Goal: Information Seeking & Learning: Learn about a topic

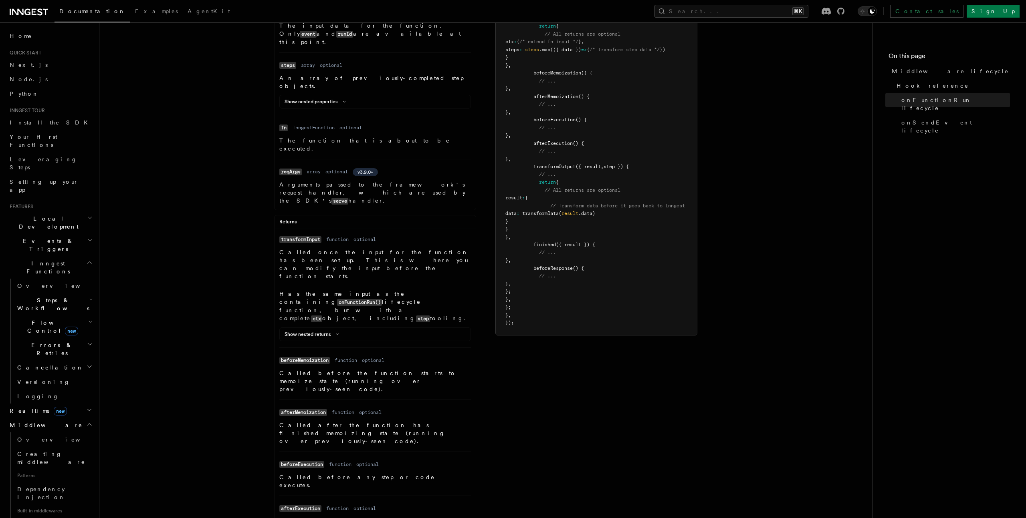
scroll to position [216, 0]
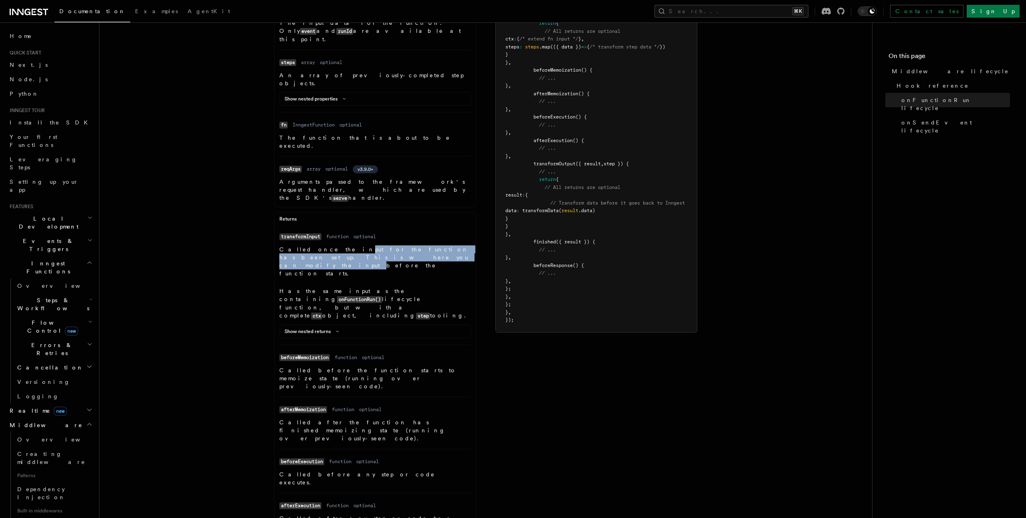
drag, startPoint x: 325, startPoint y: 220, endPoint x: 321, endPoint y: 226, distance: 7.9
click at [321, 246] on p "Called once the input for the function has been set up. This is where you can m…" at bounding box center [375, 262] width 192 height 32
drag, startPoint x: 329, startPoint y: 218, endPoint x: 323, endPoint y: 225, distance: 9.4
click at [323, 246] on p "Called once the input for the function has been set up. This is where you can m…" at bounding box center [375, 262] width 192 height 32
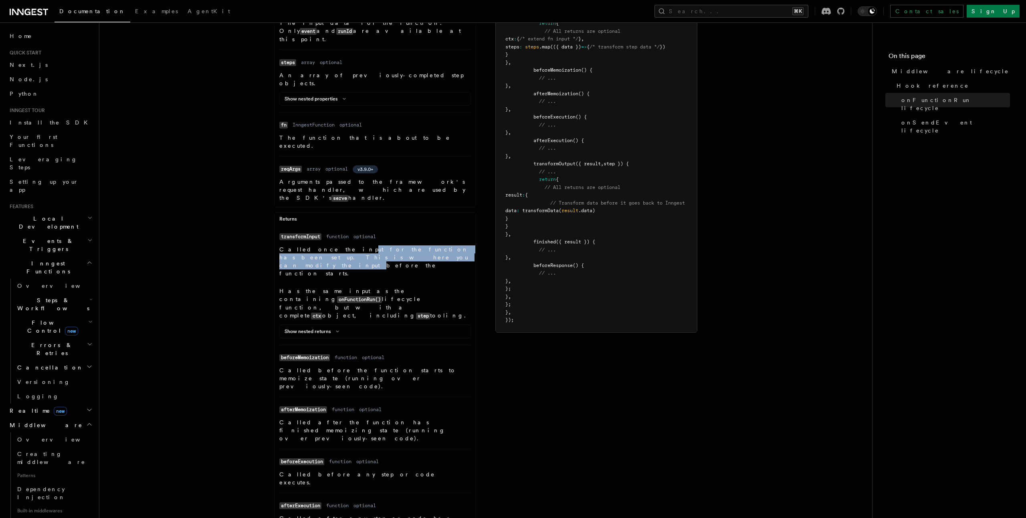
click at [323, 246] on p "Called once the input for the function has been set up. This is where you can m…" at bounding box center [375, 262] width 192 height 32
drag, startPoint x: 338, startPoint y: 217, endPoint x: 332, endPoint y: 226, distance: 11.0
click at [332, 246] on p "Called once the input for the function has been set up. This is where you can m…" at bounding box center [375, 262] width 192 height 32
drag, startPoint x: 331, startPoint y: 218, endPoint x: 329, endPoint y: 226, distance: 9.0
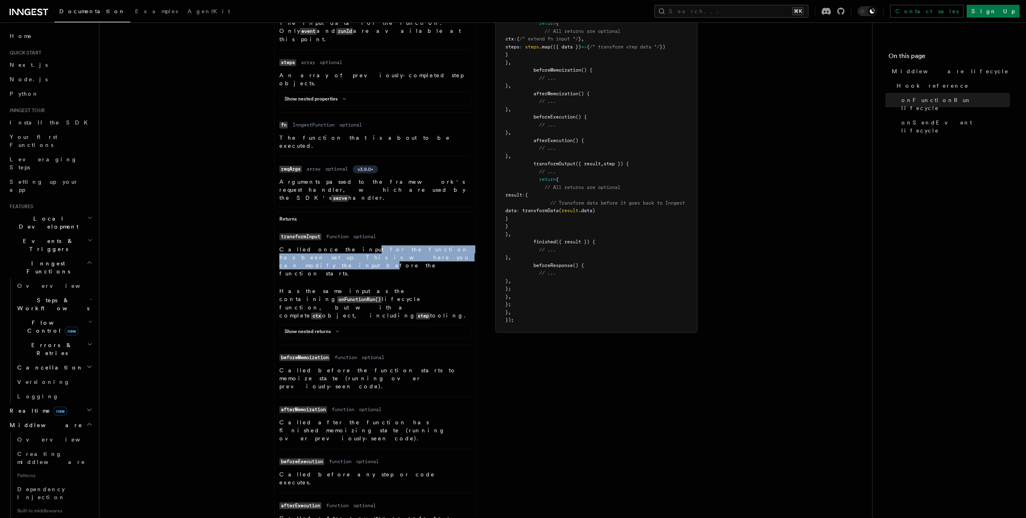
click at [329, 246] on p "Called once the input for the function has been set up. This is where you can m…" at bounding box center [375, 262] width 192 height 32
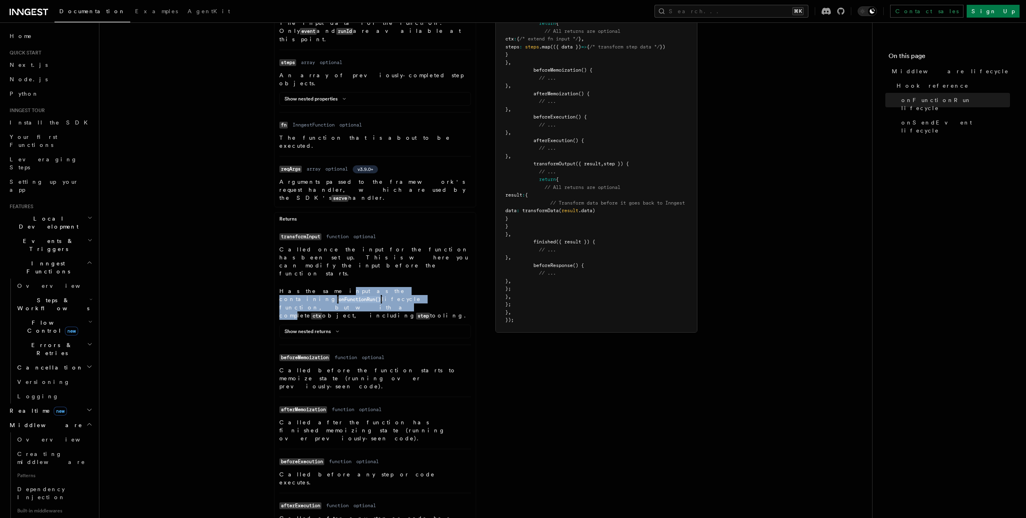
drag, startPoint x: 315, startPoint y: 244, endPoint x: 314, endPoint y: 254, distance: 9.3
click at [314, 287] on p "Has the same input as the containing onFunctionRun() lifecycle function, but wi…" at bounding box center [375, 303] width 192 height 33
drag, startPoint x: 314, startPoint y: 254, endPoint x: 320, endPoint y: 266, distance: 13.8
click at [314, 287] on p "Has the same input as the containing onFunctionRun() lifecycle function, but wi…" at bounding box center [375, 303] width 192 height 33
click at [328, 329] on button "Show nested returns" at bounding box center [313, 332] width 58 height 6
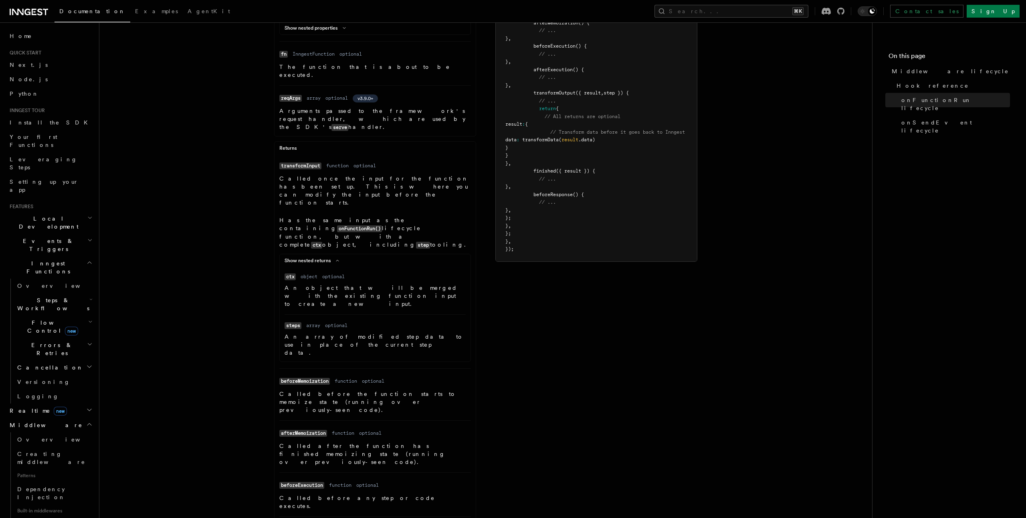
scroll to position [287, 0]
click at [335, 258] on icon at bounding box center [338, 260] width 10 height 5
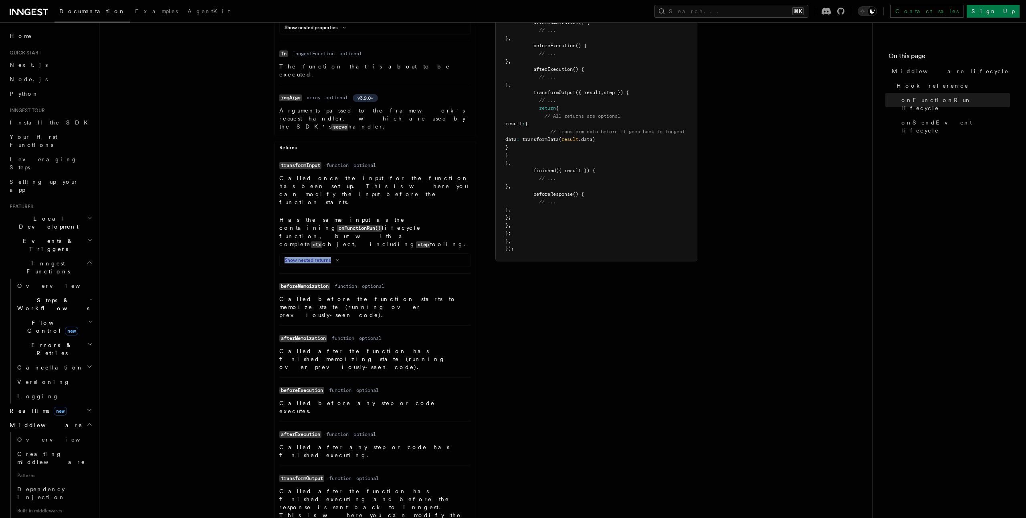
drag, startPoint x: 351, startPoint y: 197, endPoint x: 275, endPoint y: 198, distance: 76.1
click at [275, 198] on ul "Name transformInput Type function Required optional Description Called once the…" at bounding box center [374, 459] width 201 height 601
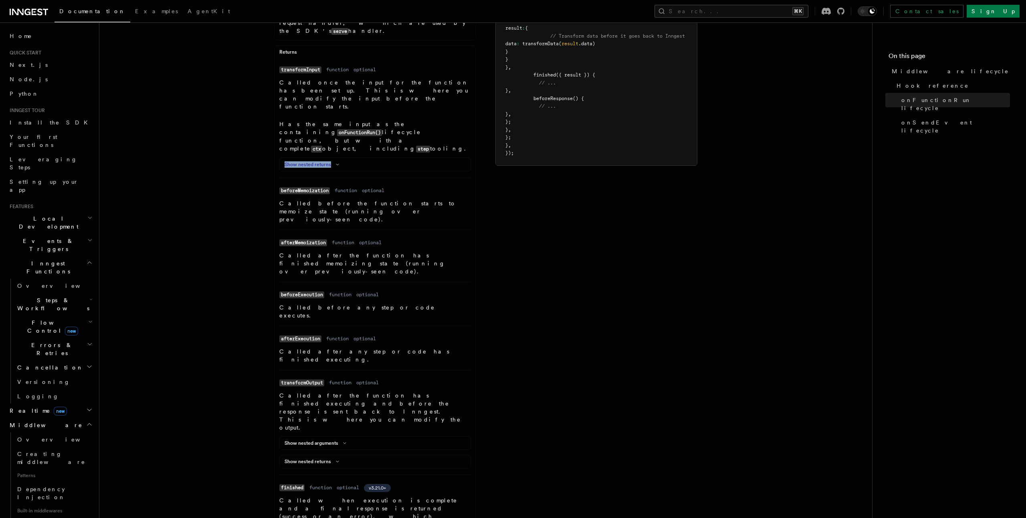
scroll to position [382, 0]
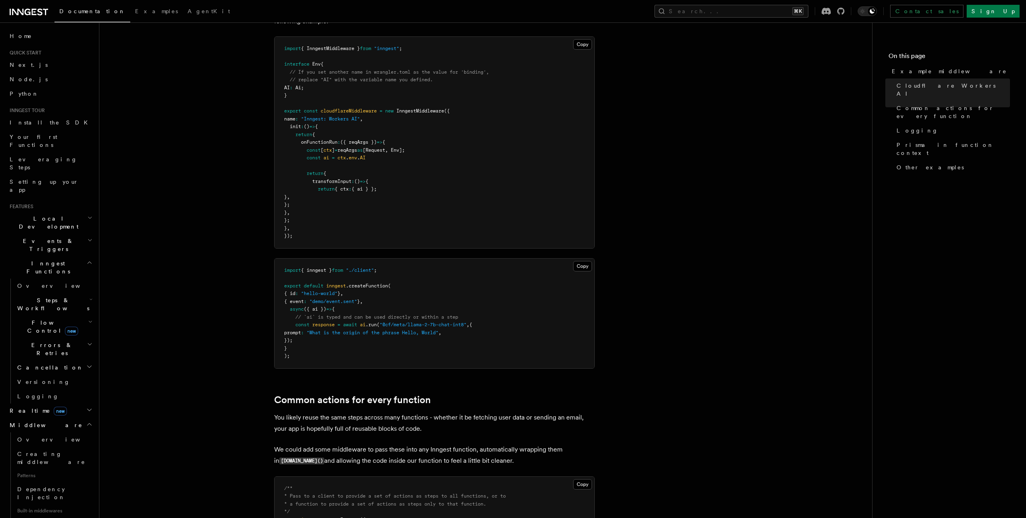
scroll to position [376, 0]
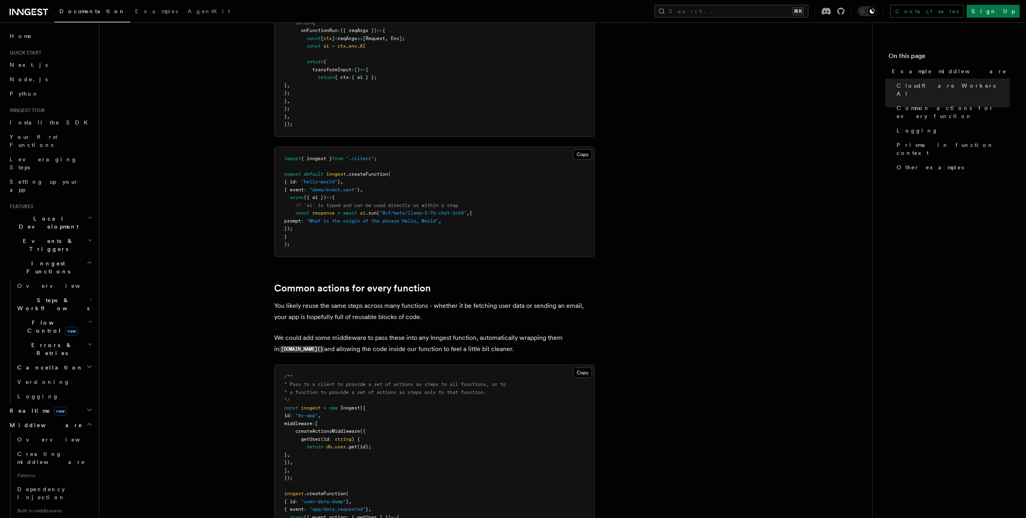
scroll to position [419, 0]
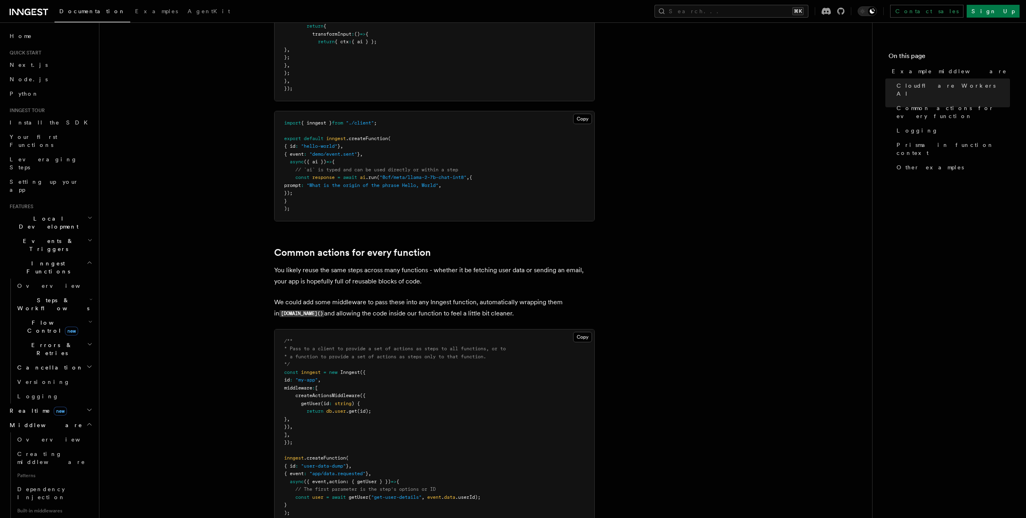
scroll to position [461, 0]
